Goal: Information Seeking & Learning: Learn about a topic

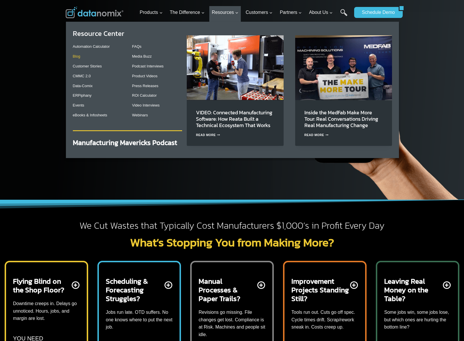
click at [78, 58] on link "Blog" at bounding box center [77, 56] width 8 height 4
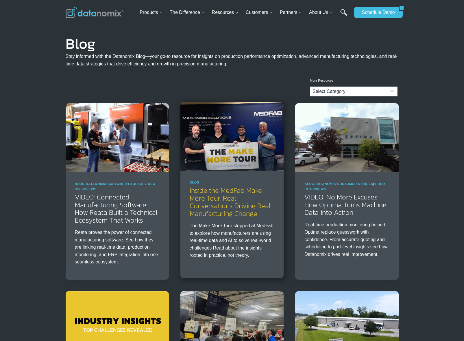
click at [216, 210] on link "Inside the MedFab Make More Tour: Real Conversations Driving Real Manufacturing…" at bounding box center [230, 201] width 81 height 33
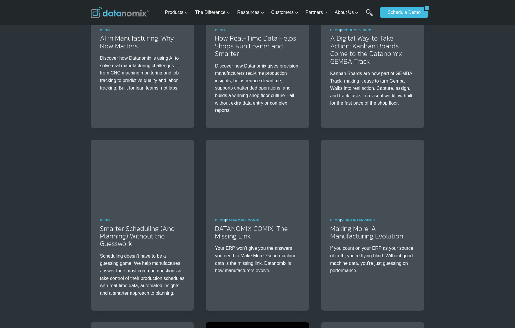
scroll to position [541, 0]
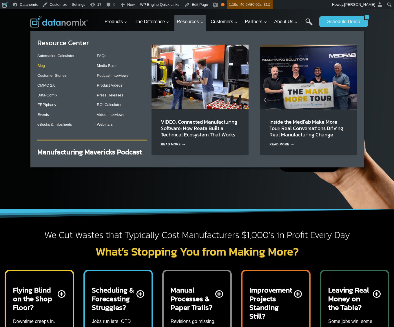
click at [38, 68] on link "Blog" at bounding box center [41, 65] width 8 height 4
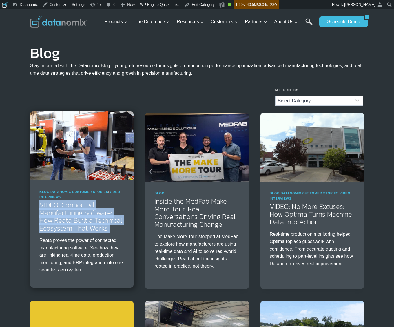
drag, startPoint x: 46, startPoint y: 208, endPoint x: 117, endPoint y: 232, distance: 74.3
click at [113, 232] on div "Blog | Datanomix Customer Stories | Video Interviews VIDEO: Connected Manufactu…" at bounding box center [81, 233] width 103 height 107
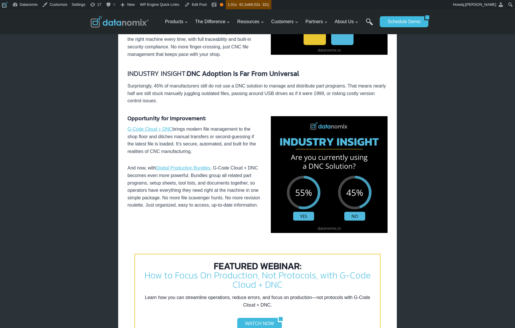
scroll to position [766, 0]
